Goal: Subscribe to service/newsletter

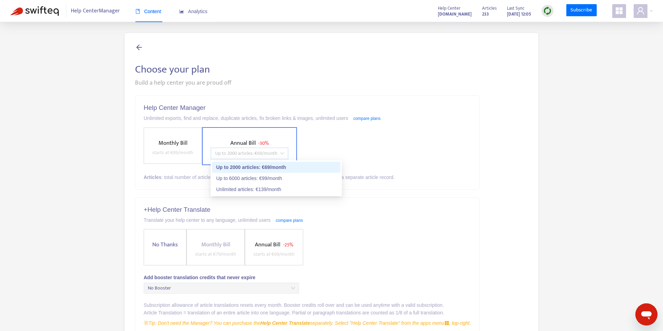
click at [273, 151] on span "Up to 2000 articles : € 69 /month" at bounding box center [249, 153] width 69 height 10
click at [273, 165] on div "Up to 2000 articles : € 69 /month" at bounding box center [276, 167] width 120 height 8
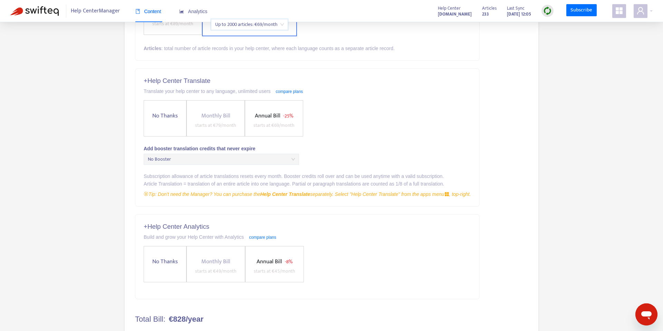
scroll to position [163, 0]
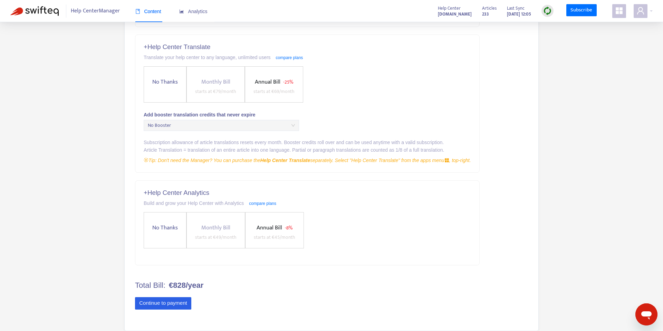
click at [180, 304] on button "Continue to payment" at bounding box center [163, 303] width 56 height 12
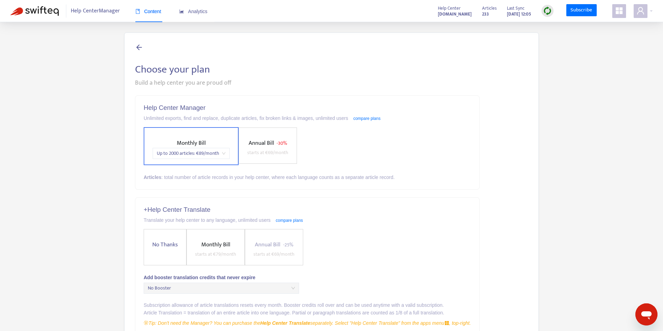
click at [260, 142] on span "Annual Bill" at bounding box center [262, 143] width 26 height 10
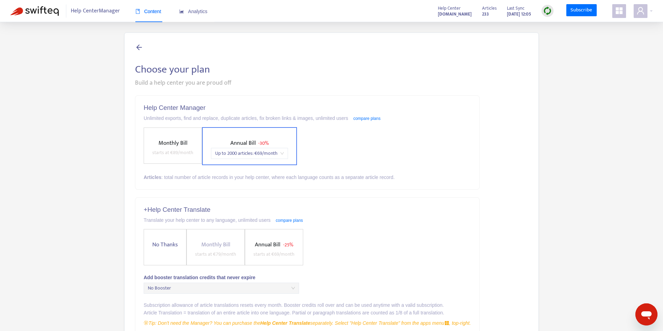
click at [267, 154] on span "Up to 2000 articles : € 69 /month" at bounding box center [249, 153] width 69 height 10
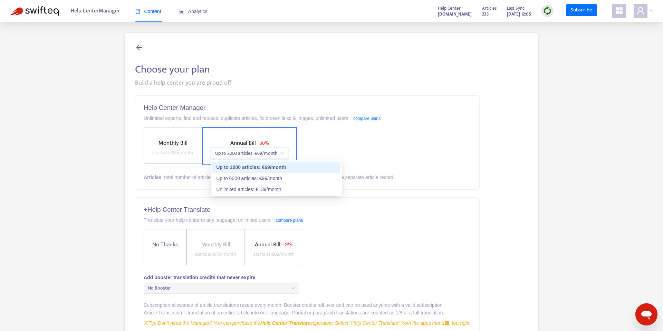
click at [342, 153] on div "Monthly Bill starts at € 89 /month Annual Bill - 30% price_1QmvpYEnBfbTVKDSUl6E…" at bounding box center [308, 146] width 328 height 38
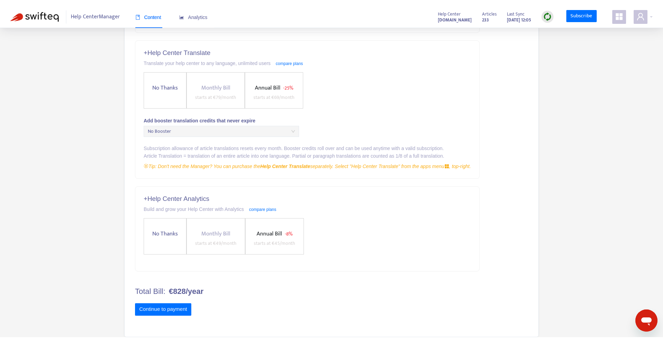
scroll to position [151, 0]
